Goal: Answer question/provide support: Share knowledge or assist other users

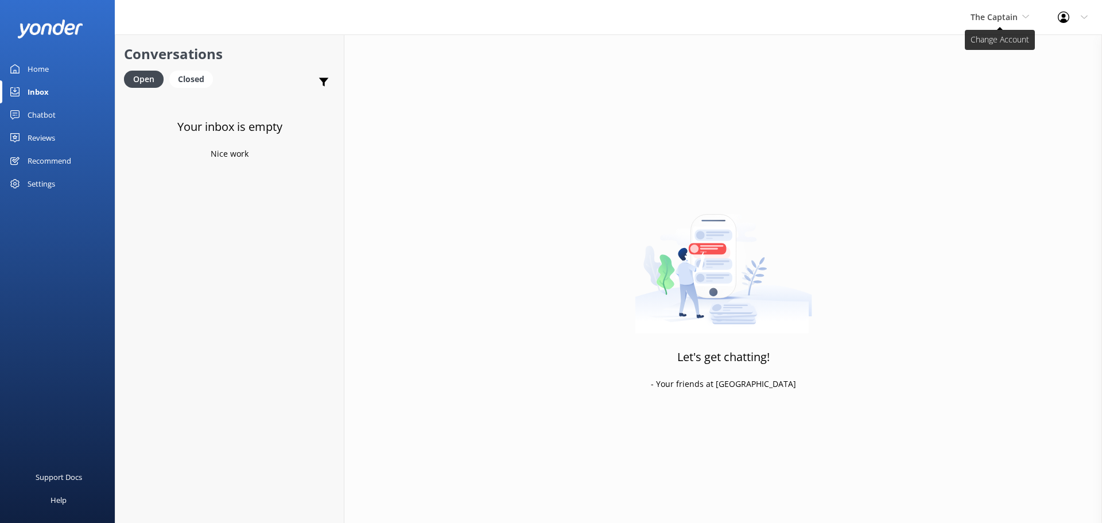
click at [988, 19] on span "The Captain" at bounding box center [994, 16] width 47 height 11
click at [984, 45] on link "De [GEOGRAPHIC_DATA]" at bounding box center [1013, 48] width 115 height 28
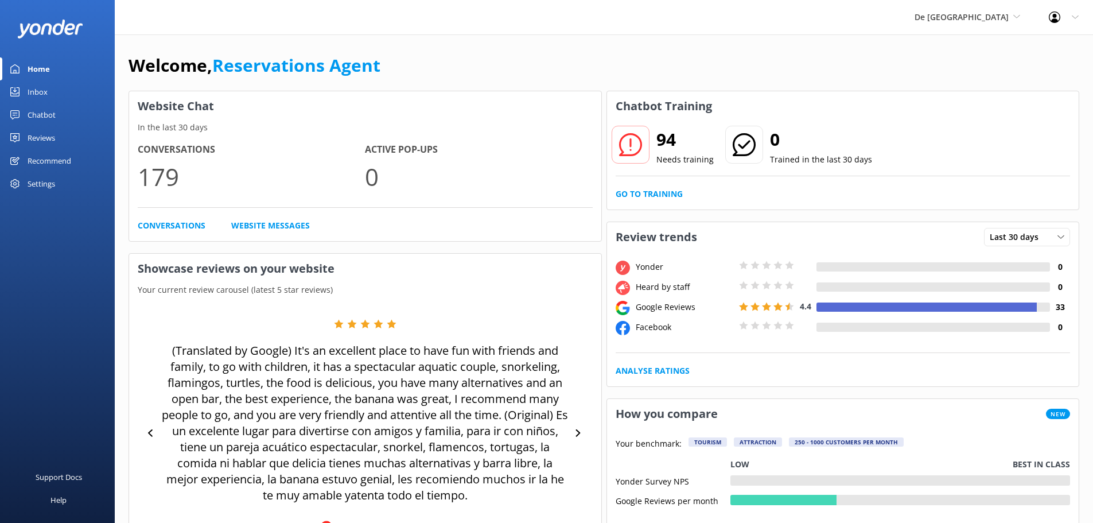
click at [44, 87] on div "Inbox" at bounding box center [38, 91] width 20 height 23
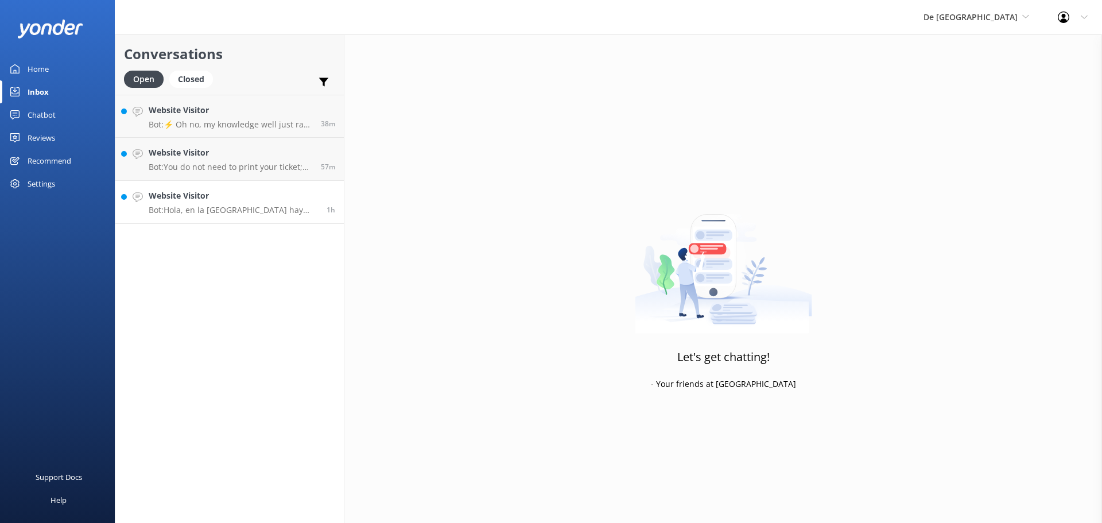
click at [201, 204] on div "Website Visitor Bot: Hola, en la isla De Palm hay muchas palapas (áreas sombrea…" at bounding box center [233, 201] width 169 height 25
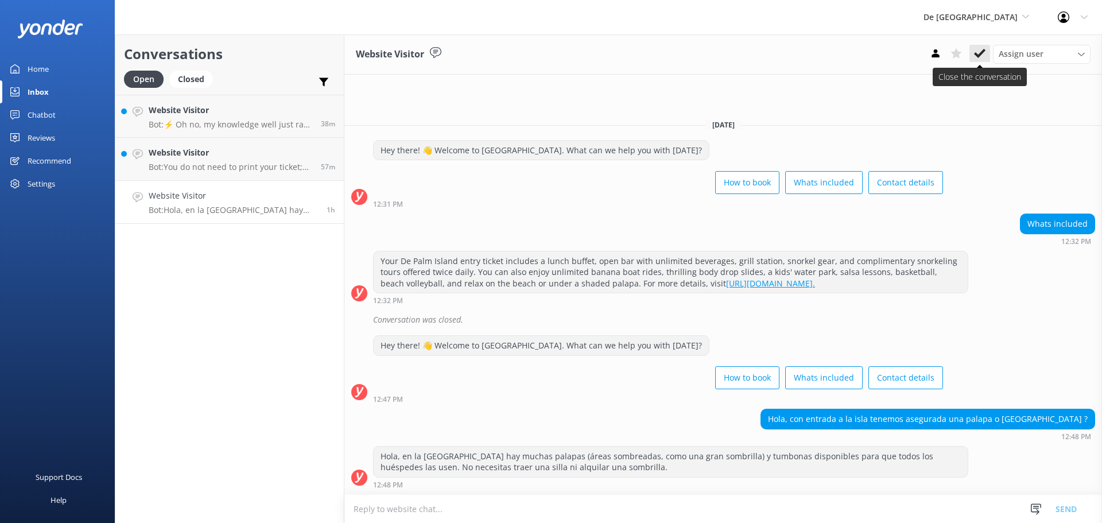
click at [980, 47] on button at bounding box center [979, 53] width 21 height 17
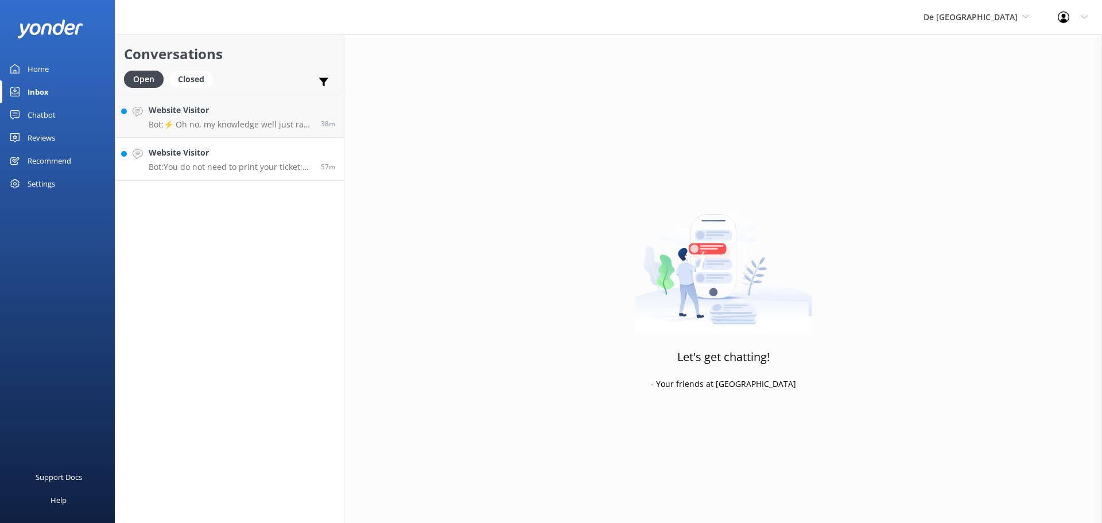
click at [279, 166] on p "Bot: You do not need to print your ticket; just have your confirmation number o…" at bounding box center [231, 167] width 164 height 10
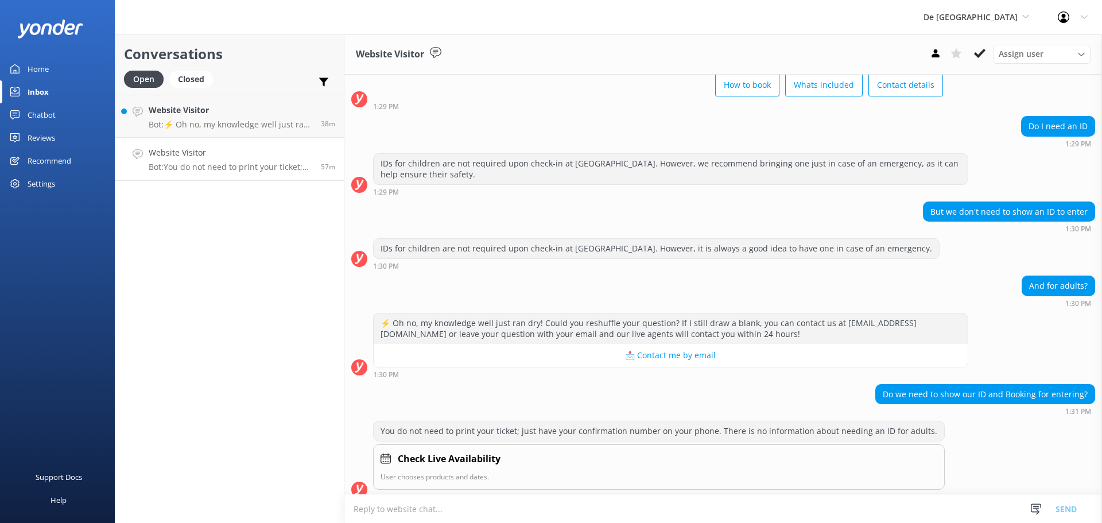
scroll to position [526, 0]
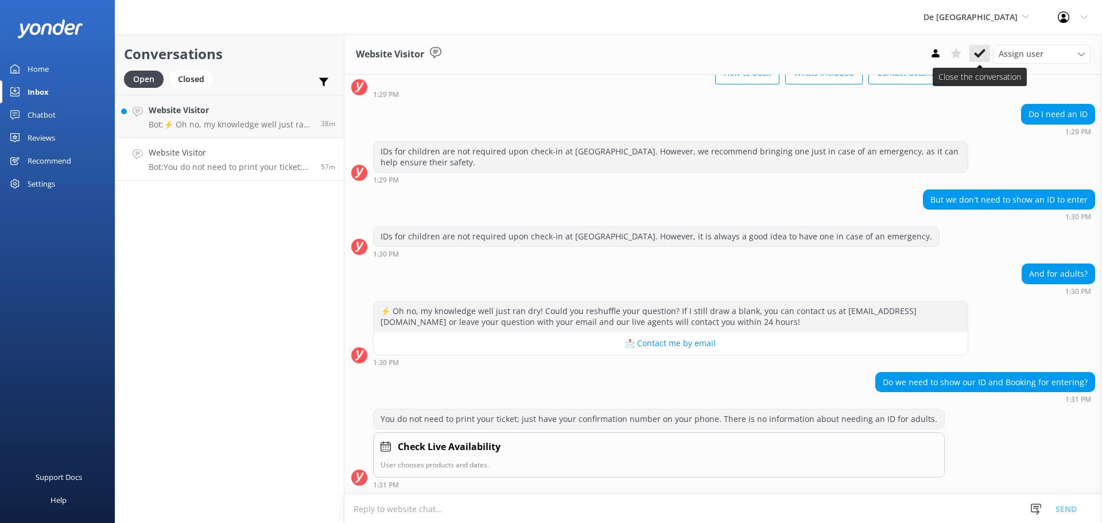
click at [979, 51] on icon at bounding box center [979, 53] width 11 height 11
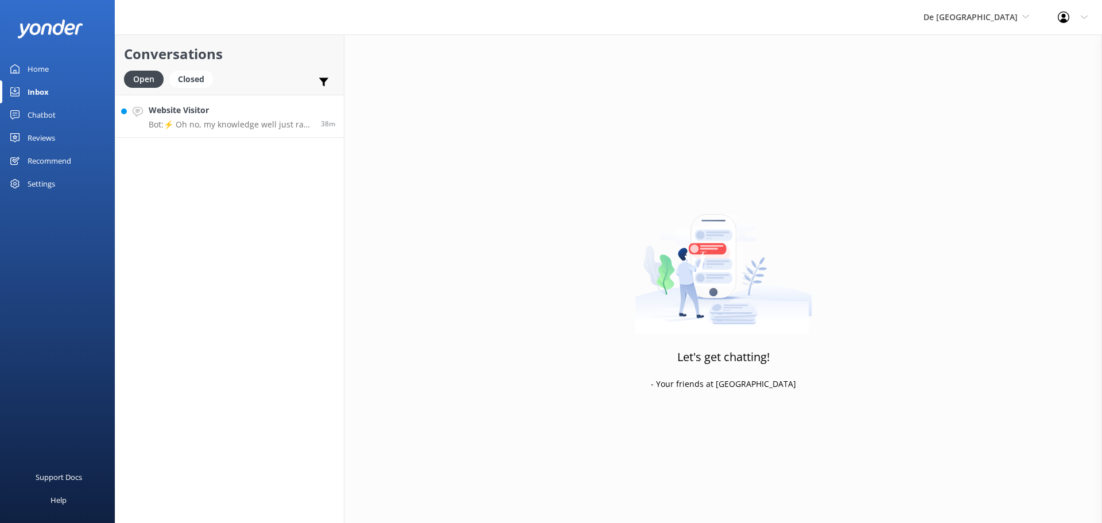
click at [257, 112] on h4 "Website Visitor" at bounding box center [231, 110] width 164 height 13
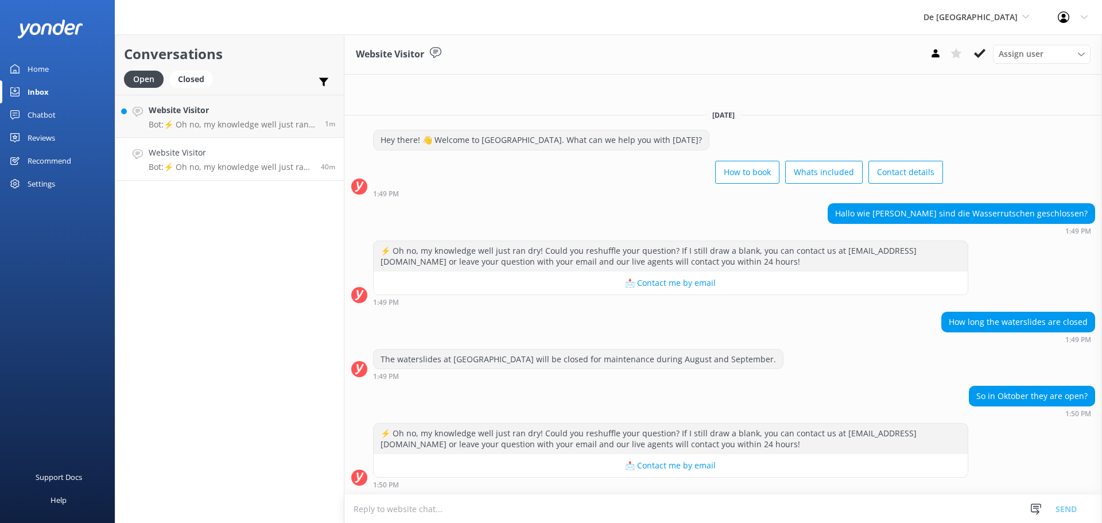
click at [759, 507] on textarea at bounding box center [723, 509] width 758 height 28
type textarea "Till now [DATE] it will be open again"
click at [1069, 514] on button "Send" at bounding box center [1066, 508] width 43 height 29
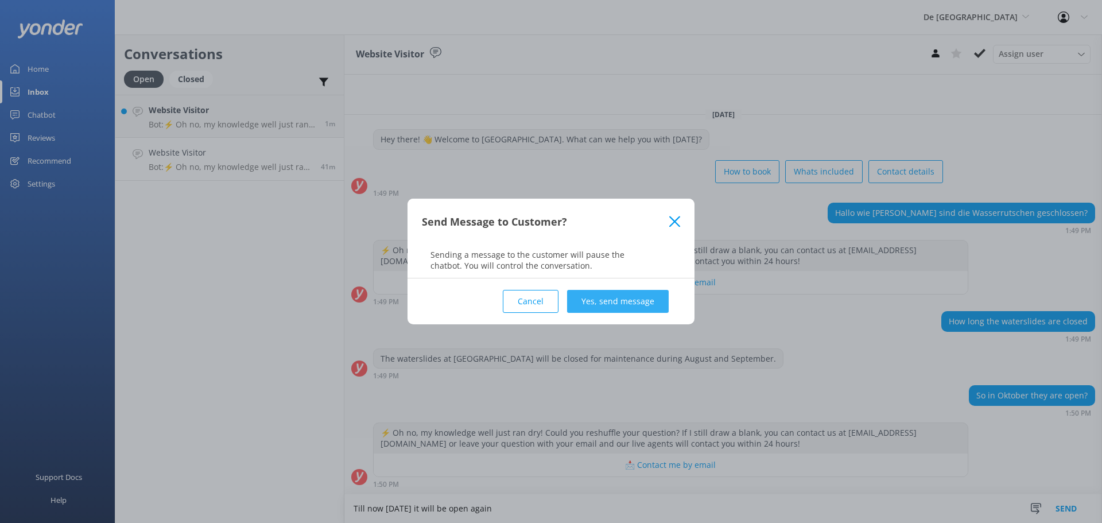
click at [595, 305] on button "Yes, send message" at bounding box center [618, 301] width 102 height 23
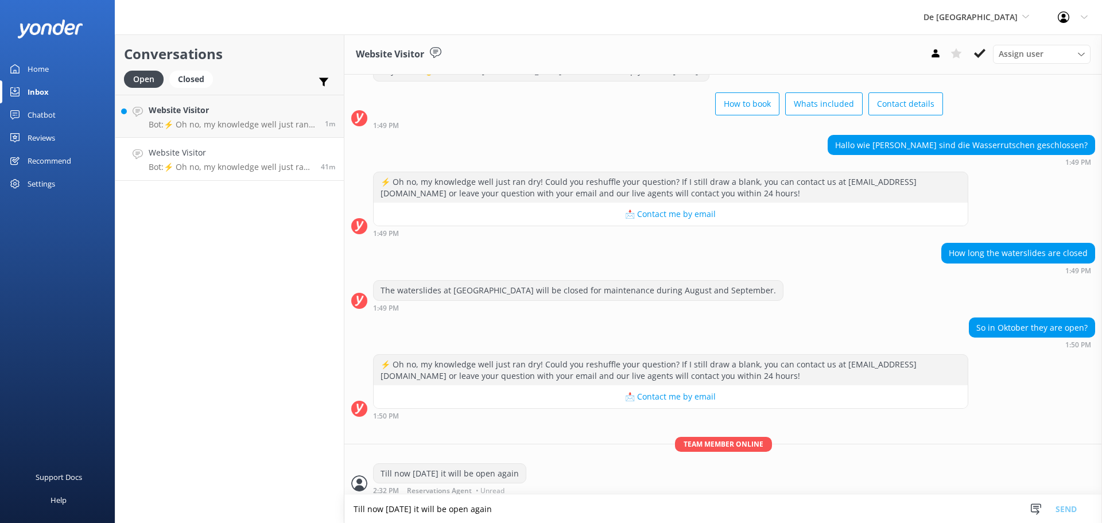
scroll to position [49, 0]
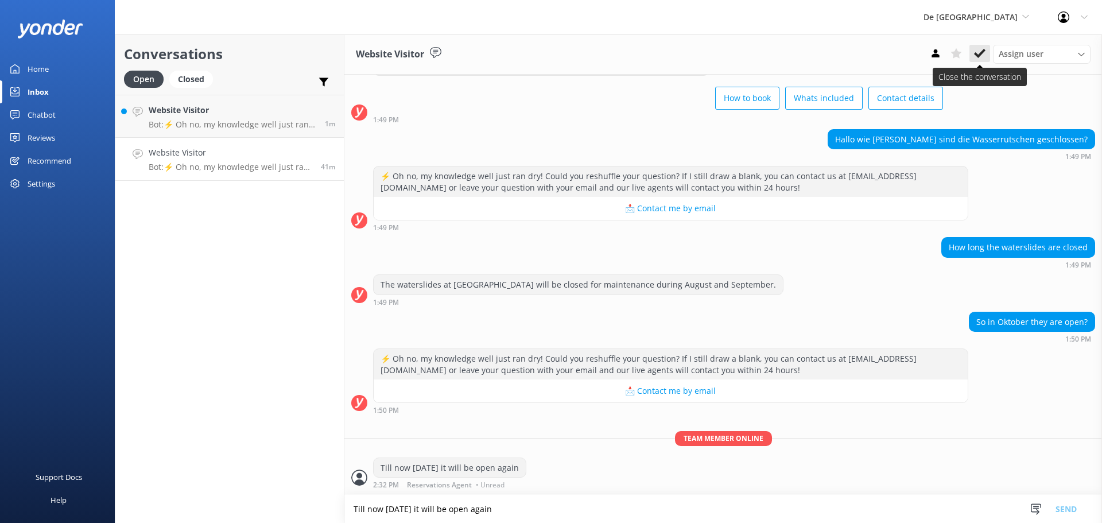
click at [986, 50] on button at bounding box center [979, 53] width 21 height 17
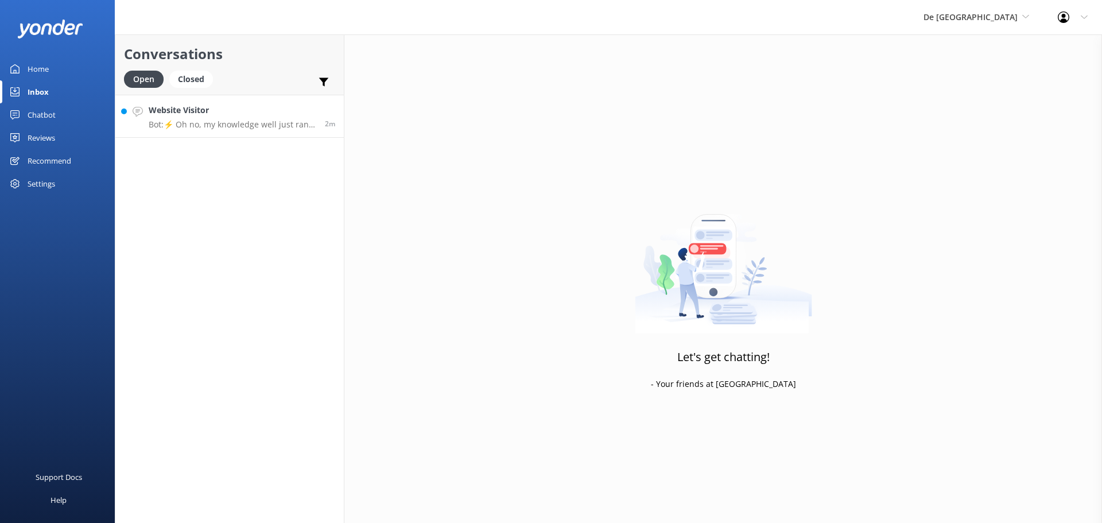
click at [226, 106] on h4 "Website Visitor" at bounding box center [233, 110] width 168 height 13
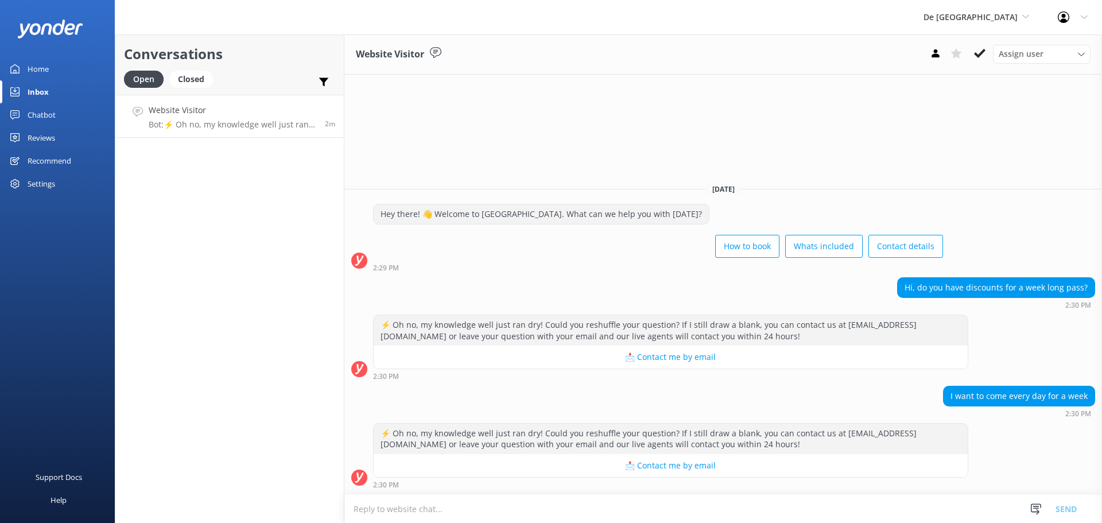
click at [533, 487] on div "2:30 PM" at bounding box center [670, 484] width 595 height 8
click at [533, 499] on textarea at bounding box center [723, 509] width 758 height 28
click at [445, 499] on textarea at bounding box center [723, 509] width 758 height 28
click at [387, 510] on textarea "The onlu discount" at bounding box center [723, 508] width 758 height 29
click at [414, 506] on textarea "The only discount" at bounding box center [723, 508] width 758 height 29
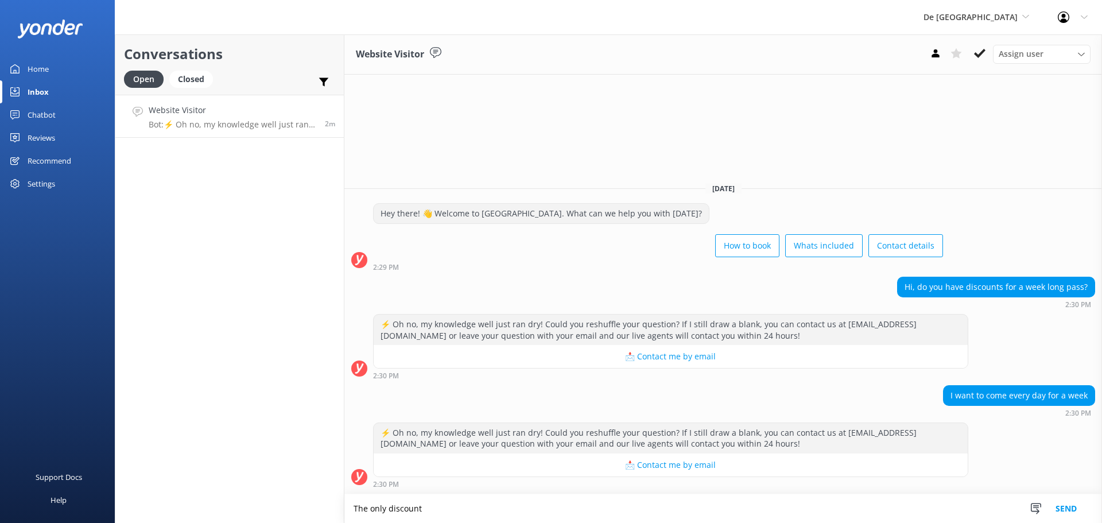
click at [446, 506] on textarea "The only discount" at bounding box center [723, 508] width 758 height 29
type textarea "The only discount we have is SAVE10"
click at [1056, 507] on button "Send" at bounding box center [1066, 508] width 43 height 29
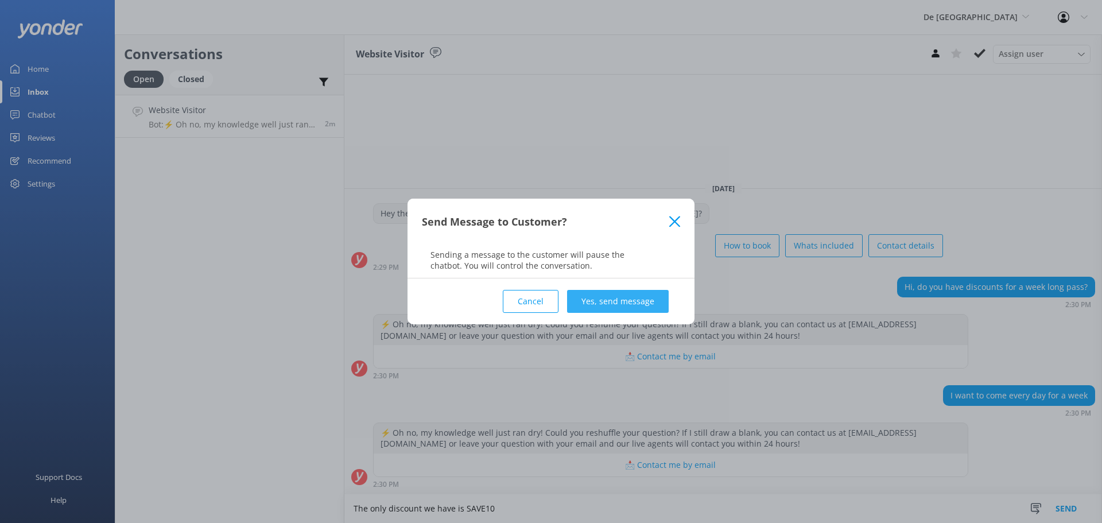
click at [619, 303] on button "Yes, send message" at bounding box center [618, 301] width 102 height 23
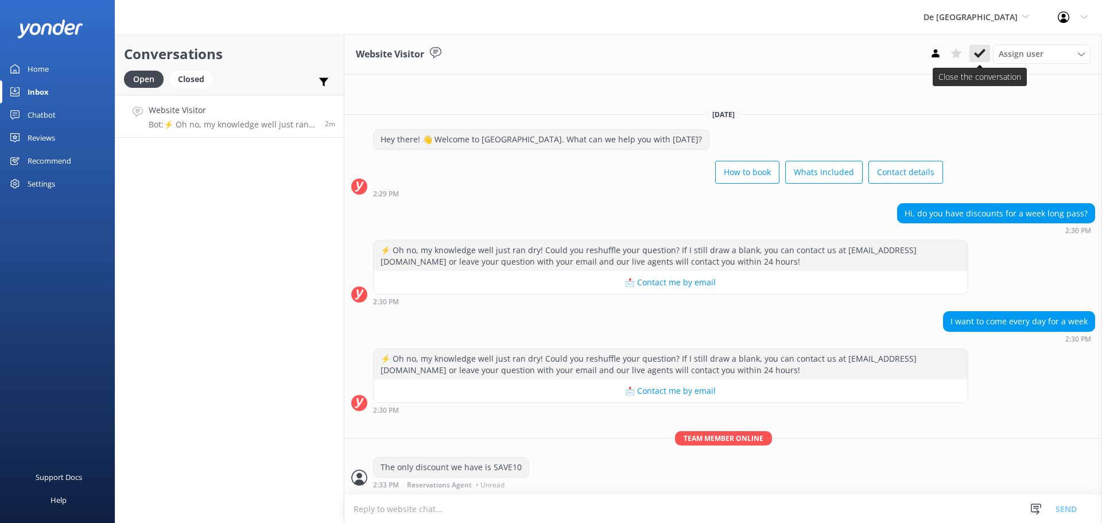
click at [981, 56] on icon at bounding box center [979, 53] width 11 height 11
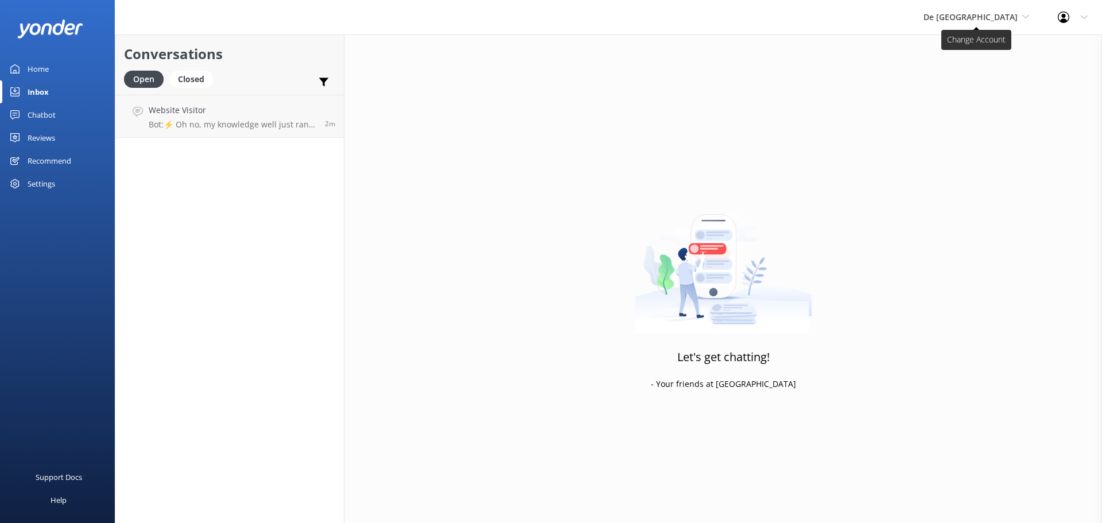
click at [991, 22] on span "De [GEOGRAPHIC_DATA]" at bounding box center [977, 17] width 106 height 13
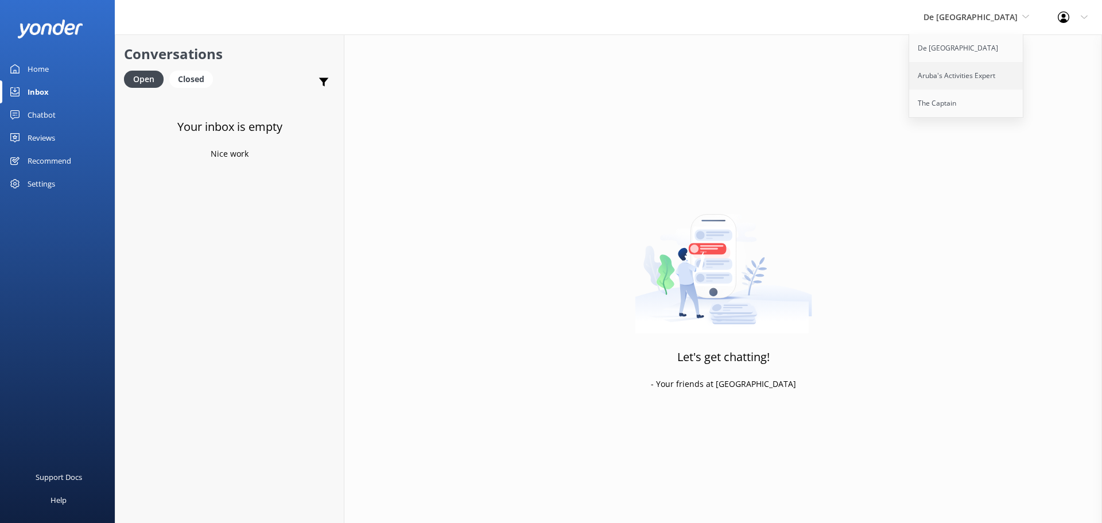
click at [983, 66] on link "Aruba's Activities Expert" at bounding box center [966, 76] width 115 height 28
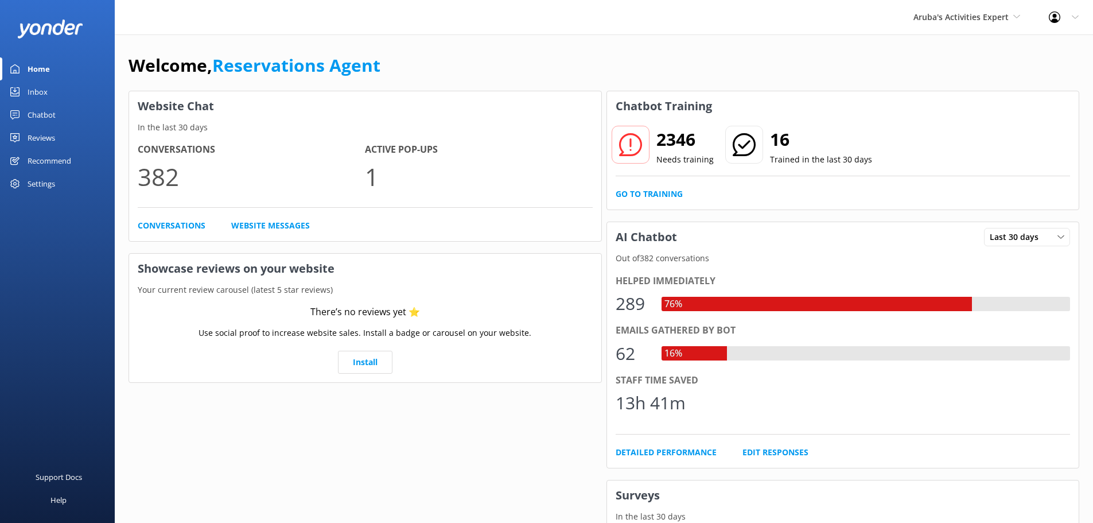
click at [44, 94] on div "Inbox" at bounding box center [38, 91] width 20 height 23
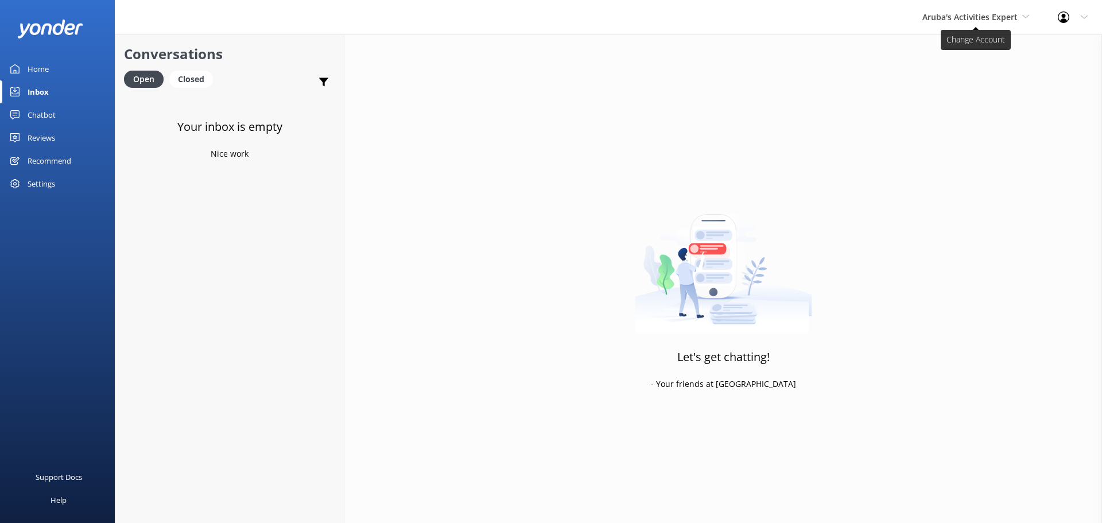
click at [974, 24] on span "Aruba's Activities Expert" at bounding box center [975, 17] width 107 height 13
click at [965, 67] on link "Aruba's Activities Expert" at bounding box center [965, 76] width 115 height 28
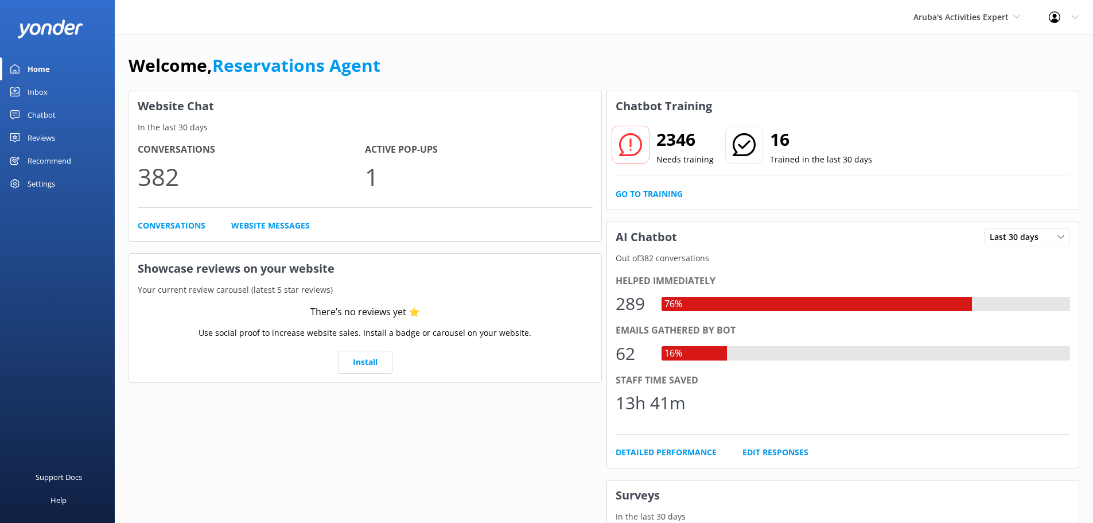
click at [41, 92] on div "Inbox" at bounding box center [38, 91] width 20 height 23
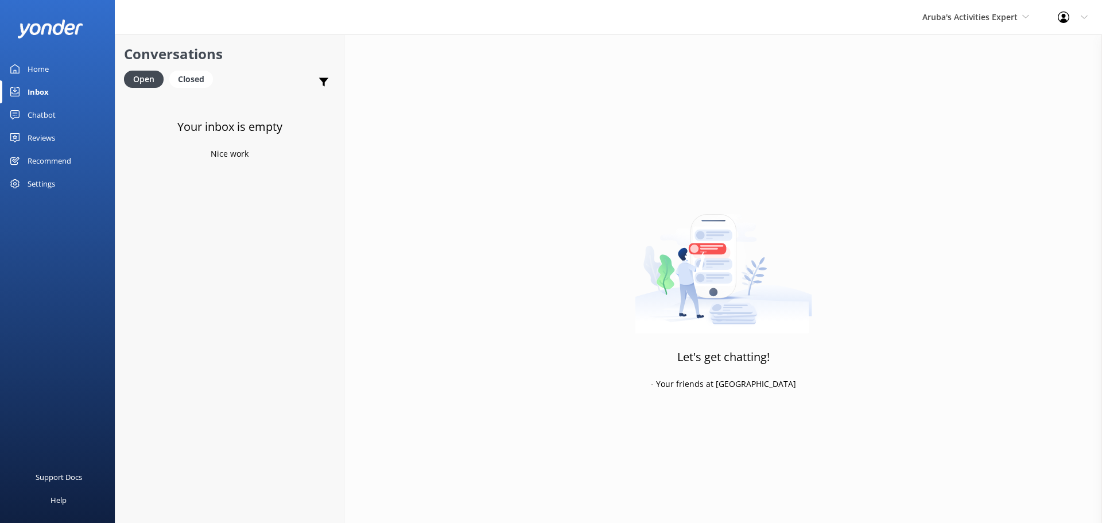
drag, startPoint x: 959, startPoint y: 29, endPoint x: 961, endPoint y: 40, distance: 11.1
click at [959, 29] on div "Aruba's Activities Expert De Palm Island Aruba's Activities Expert The Captain" at bounding box center [975, 17] width 135 height 34
click at [946, 99] on link "The Captain" at bounding box center [965, 104] width 115 height 28
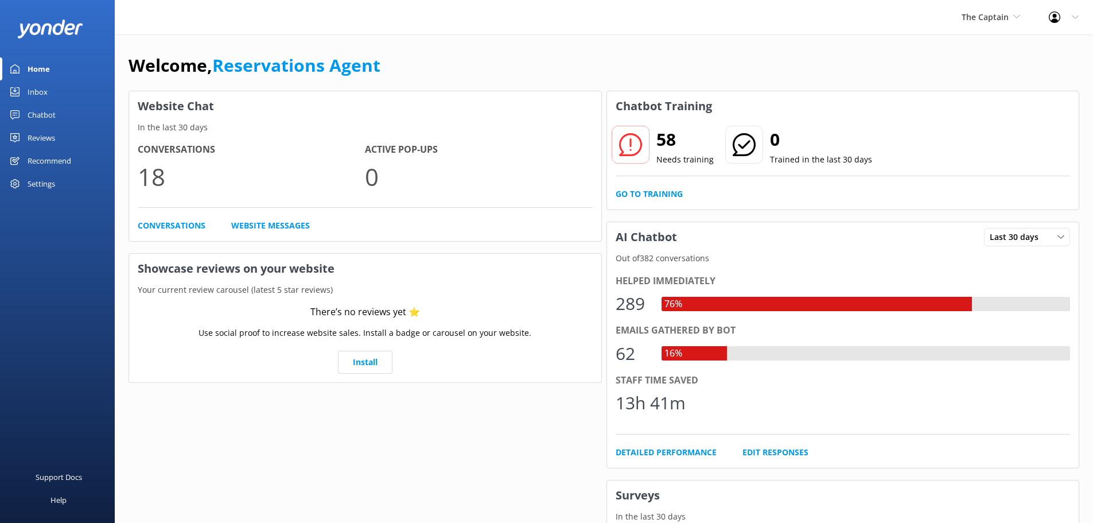
click at [36, 84] on div "Inbox" at bounding box center [38, 91] width 20 height 23
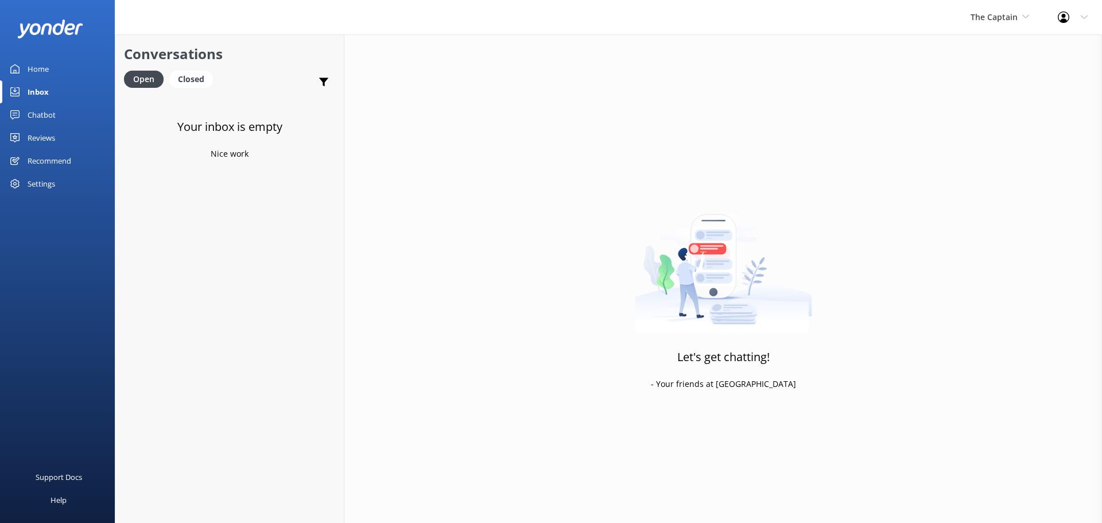
click at [657, 516] on div "Let's get chatting! - Your friends at Yonder" at bounding box center [723, 295] width 758 height 523
click at [1005, 22] on span "The Captain" at bounding box center [1000, 17] width 59 height 13
click at [988, 77] on link "Aruba's Activities Expert" at bounding box center [1013, 76] width 115 height 28
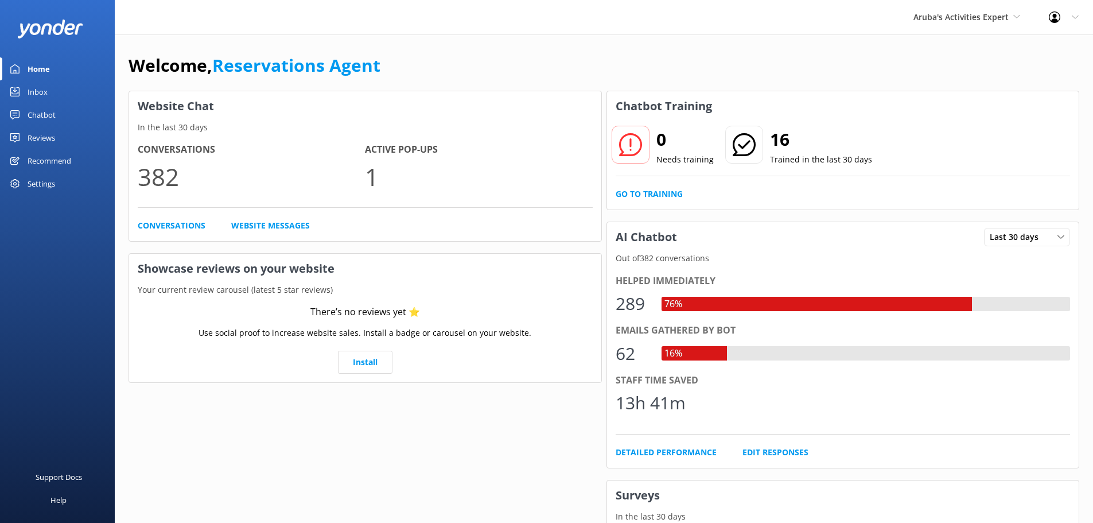
click at [45, 92] on div "Inbox" at bounding box center [38, 91] width 20 height 23
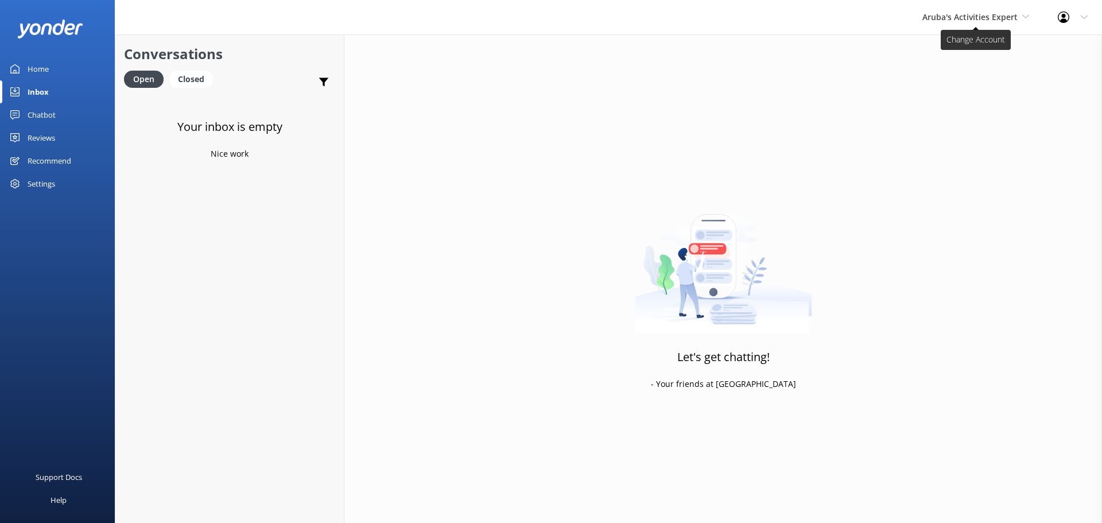
click at [981, 19] on span "Aruba's Activities Expert" at bounding box center [969, 16] width 95 height 11
click at [952, 97] on link "The Captain" at bounding box center [965, 104] width 115 height 28
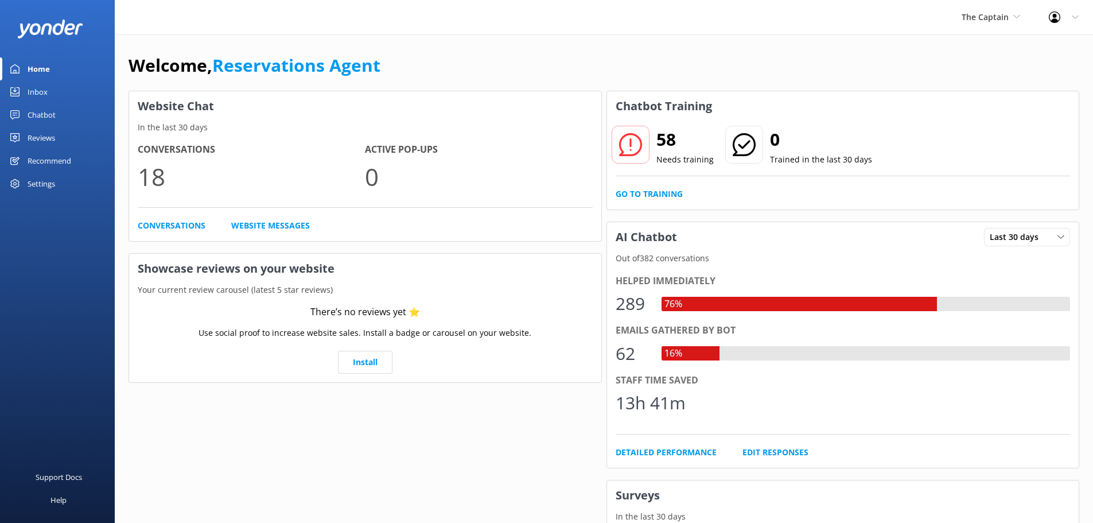
click at [56, 91] on link "Inbox" at bounding box center [57, 91] width 115 height 23
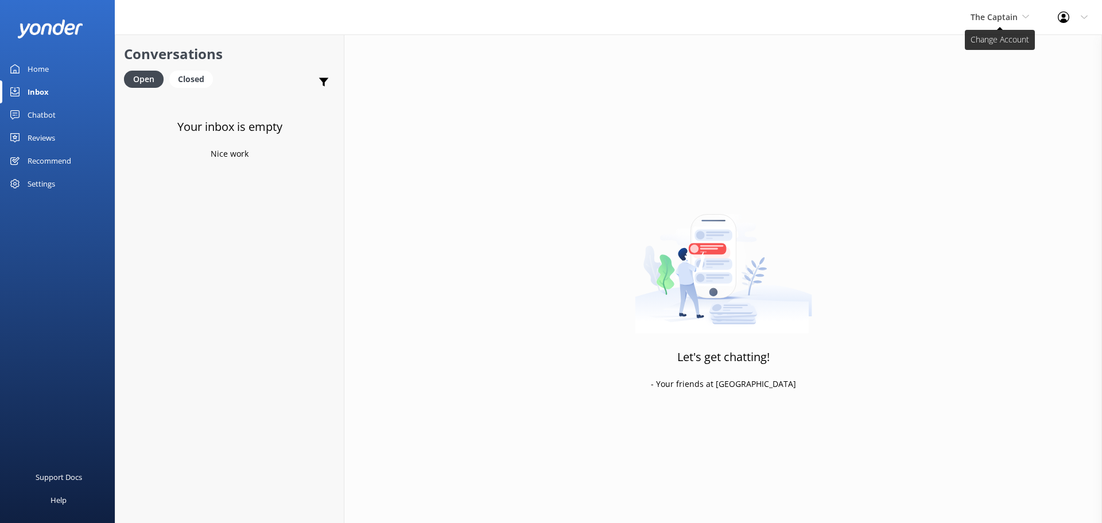
click at [1010, 19] on span "The Captain" at bounding box center [994, 16] width 47 height 11
click at [1005, 56] on link "De [GEOGRAPHIC_DATA]" at bounding box center [1013, 48] width 115 height 28
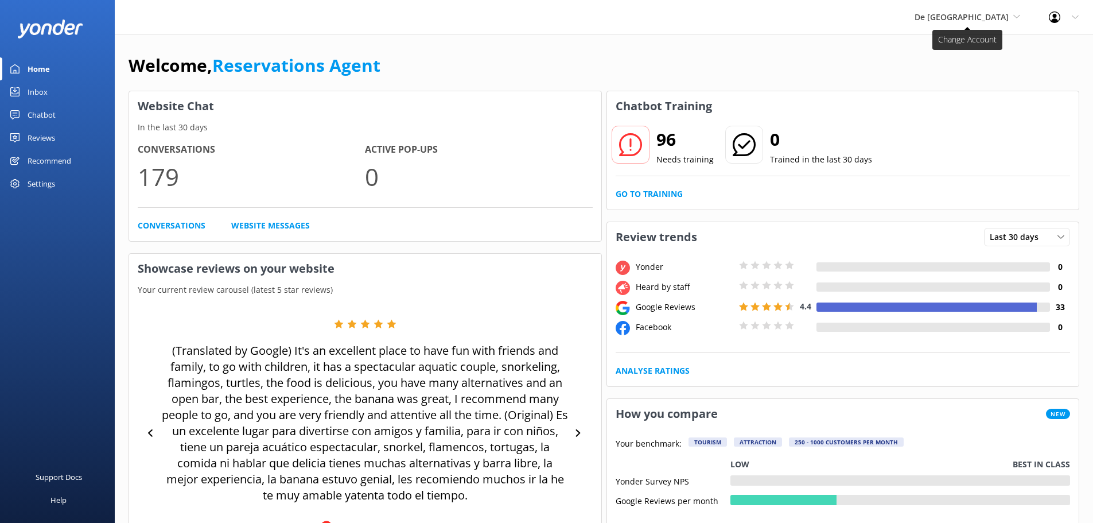
click at [964, 19] on span "De [GEOGRAPHIC_DATA]" at bounding box center [962, 16] width 94 height 11
click at [952, 47] on link "De [GEOGRAPHIC_DATA]" at bounding box center [958, 48] width 115 height 28
click at [49, 97] on link "Inbox" at bounding box center [57, 91] width 115 height 23
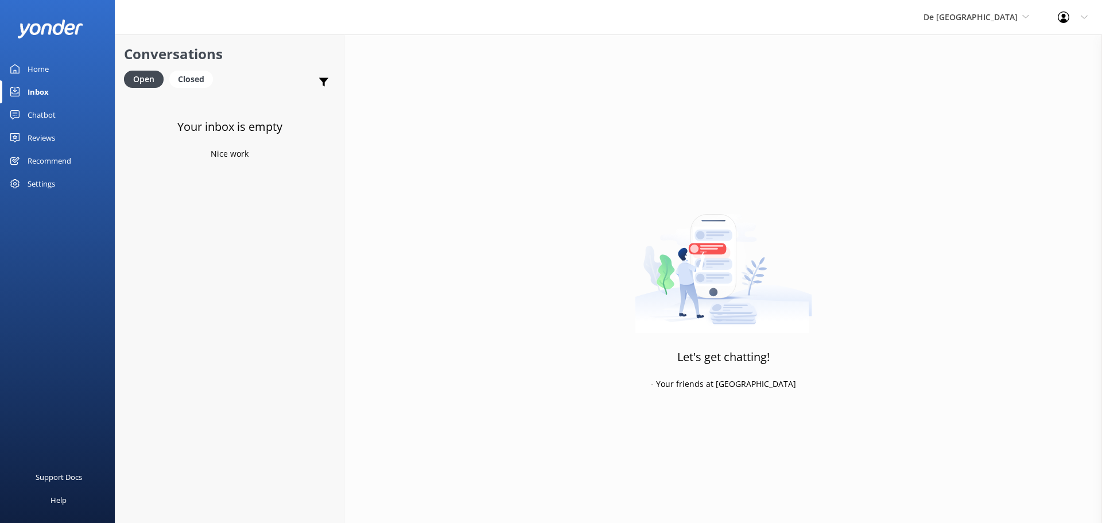
click at [988, 26] on div "De Palm Island De Palm Island Aruba's Activities Expert The Captain" at bounding box center [976, 17] width 134 height 34
click at [975, 71] on link "Aruba's Activities Expert" at bounding box center [966, 76] width 115 height 28
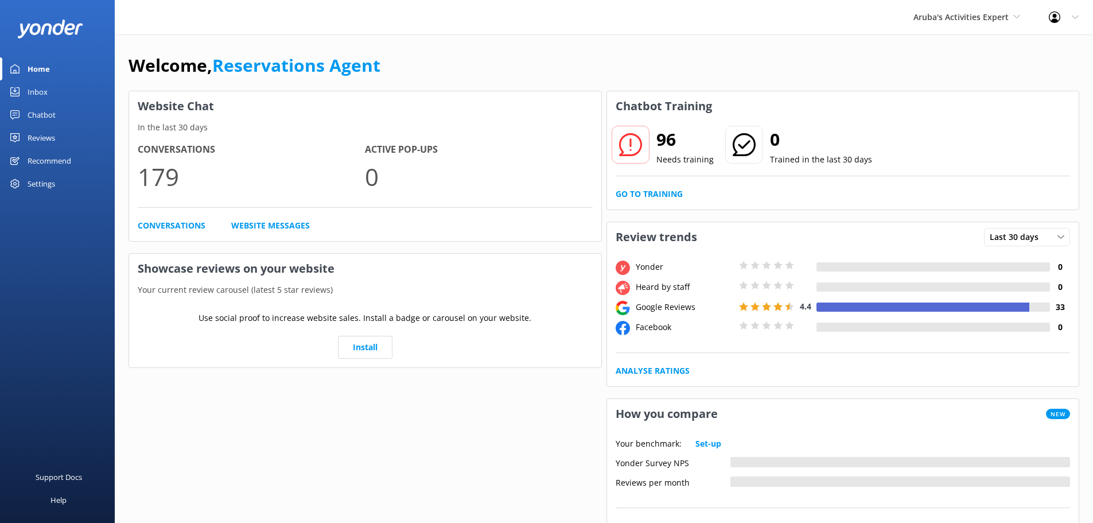
click at [39, 97] on div "Inbox" at bounding box center [38, 91] width 20 height 23
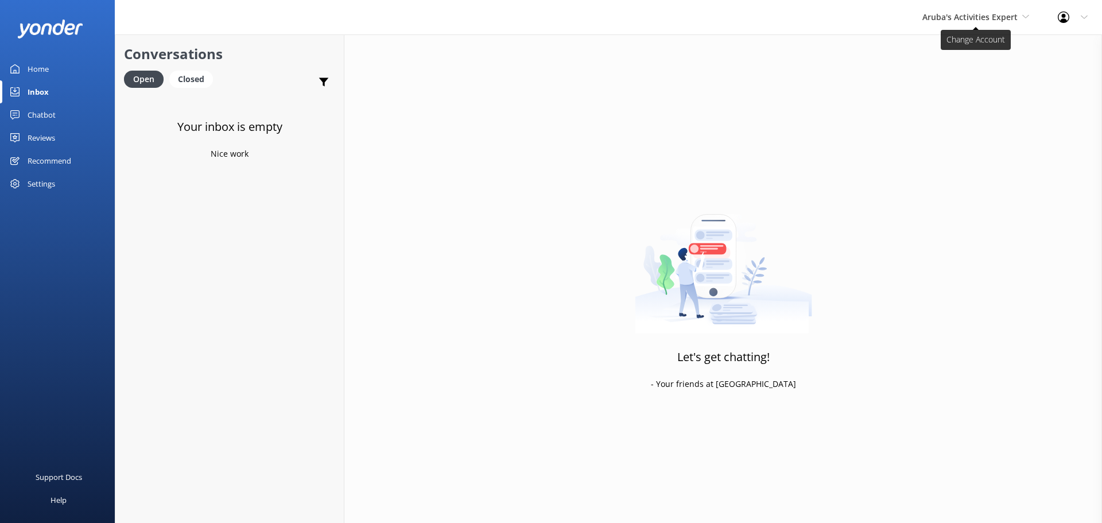
click at [980, 22] on span "Aruba's Activities Expert" at bounding box center [975, 17] width 107 height 13
click at [957, 102] on link "The Captain" at bounding box center [965, 104] width 115 height 28
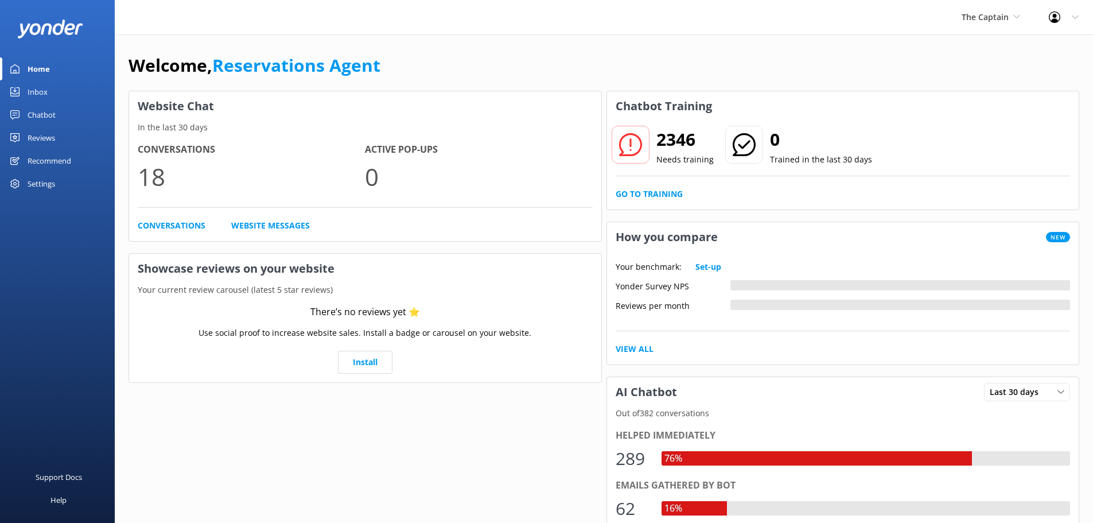
click at [57, 92] on link "Inbox" at bounding box center [57, 91] width 115 height 23
